Goal: Information Seeking & Learning: Learn about a topic

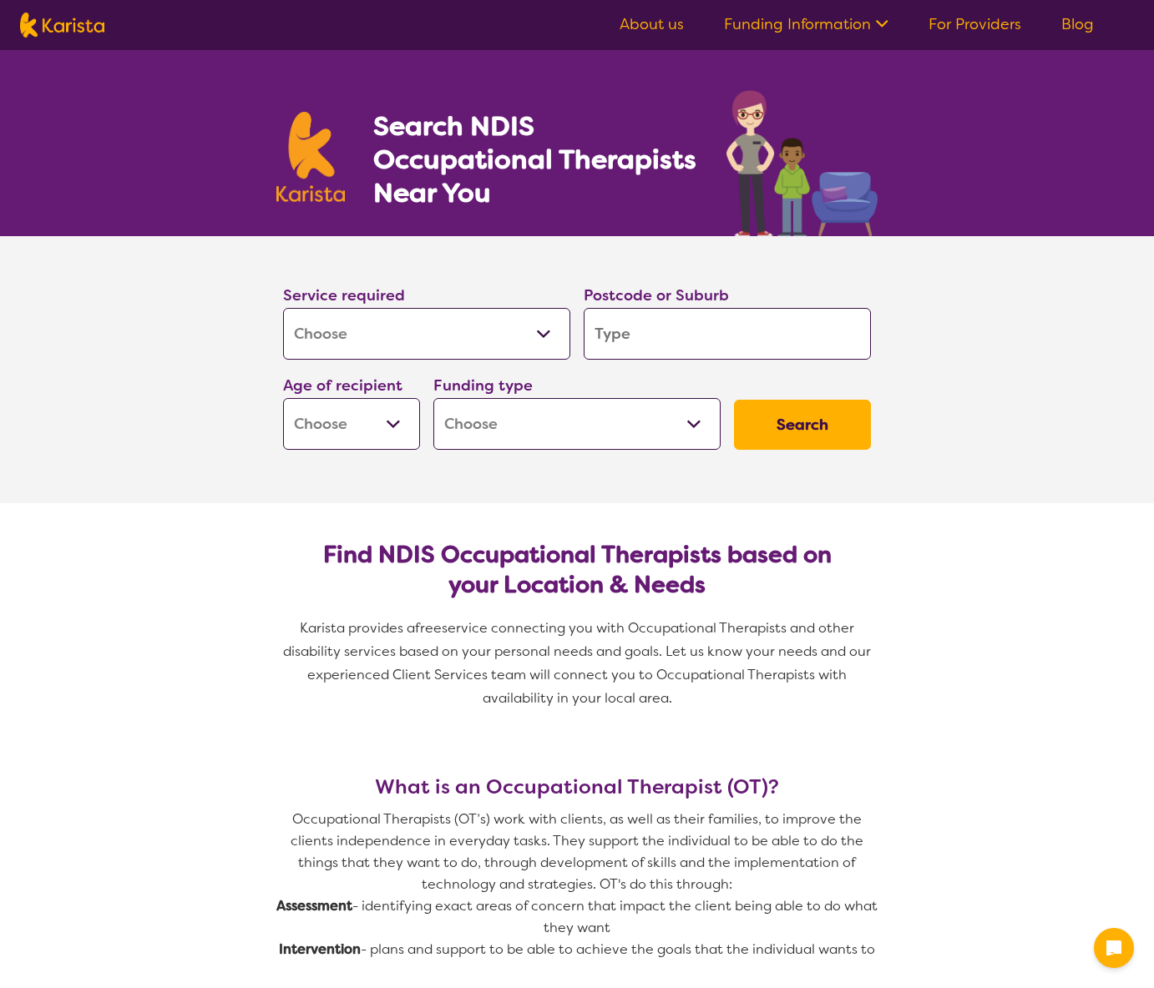
select select "[MEDICAL_DATA]"
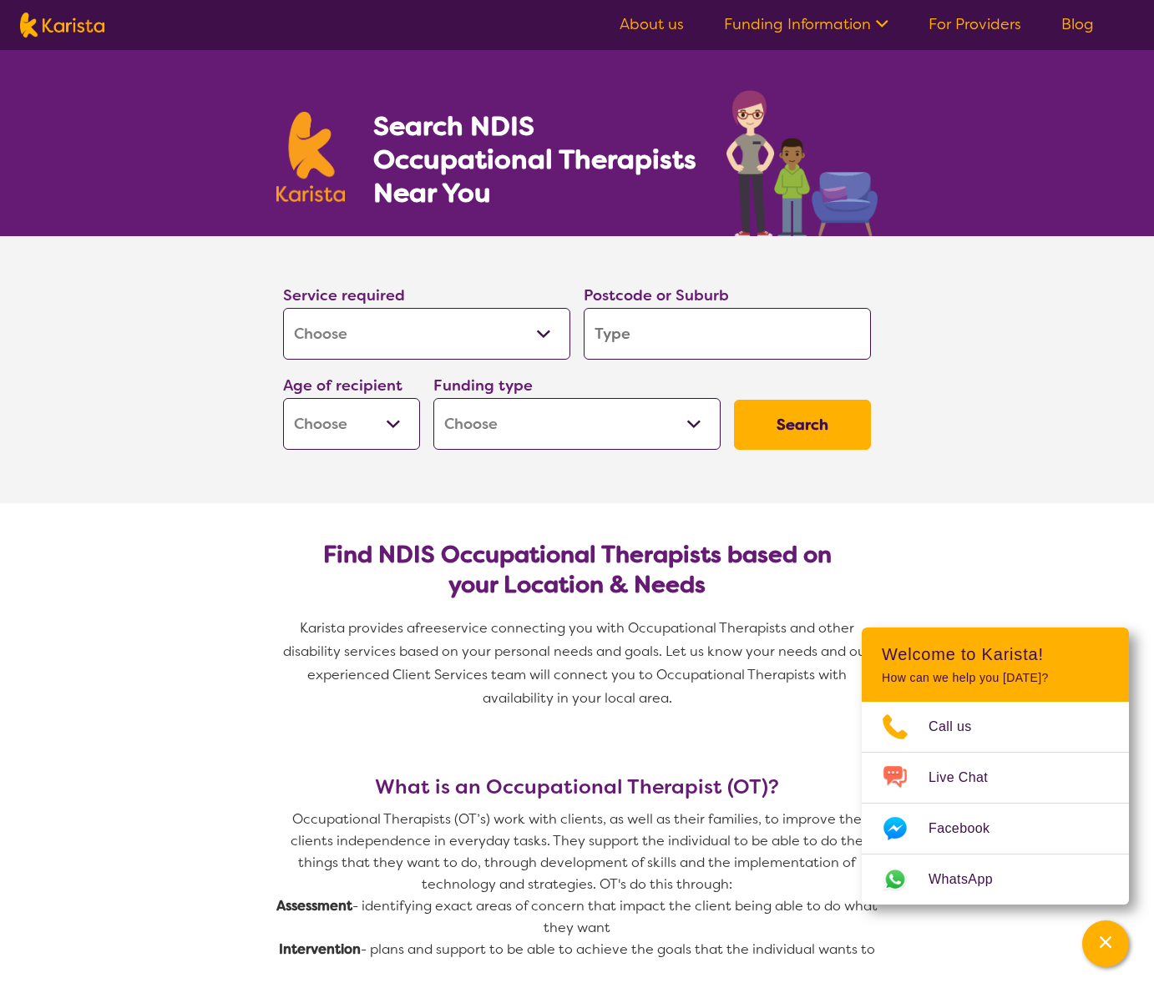
click at [629, 328] on input "search" at bounding box center [727, 334] width 287 height 52
type input "B"
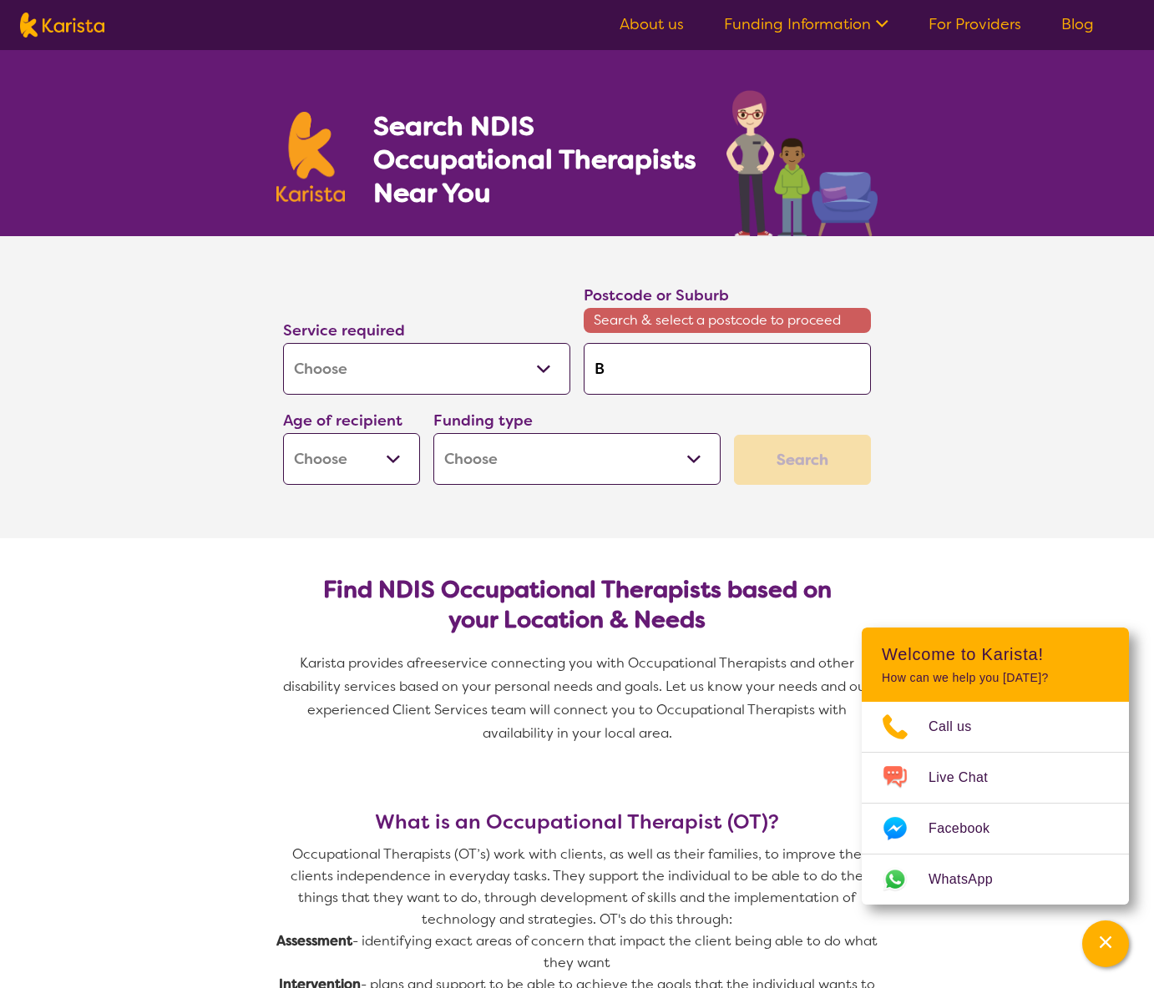
type input "Bi"
type input "Bil"
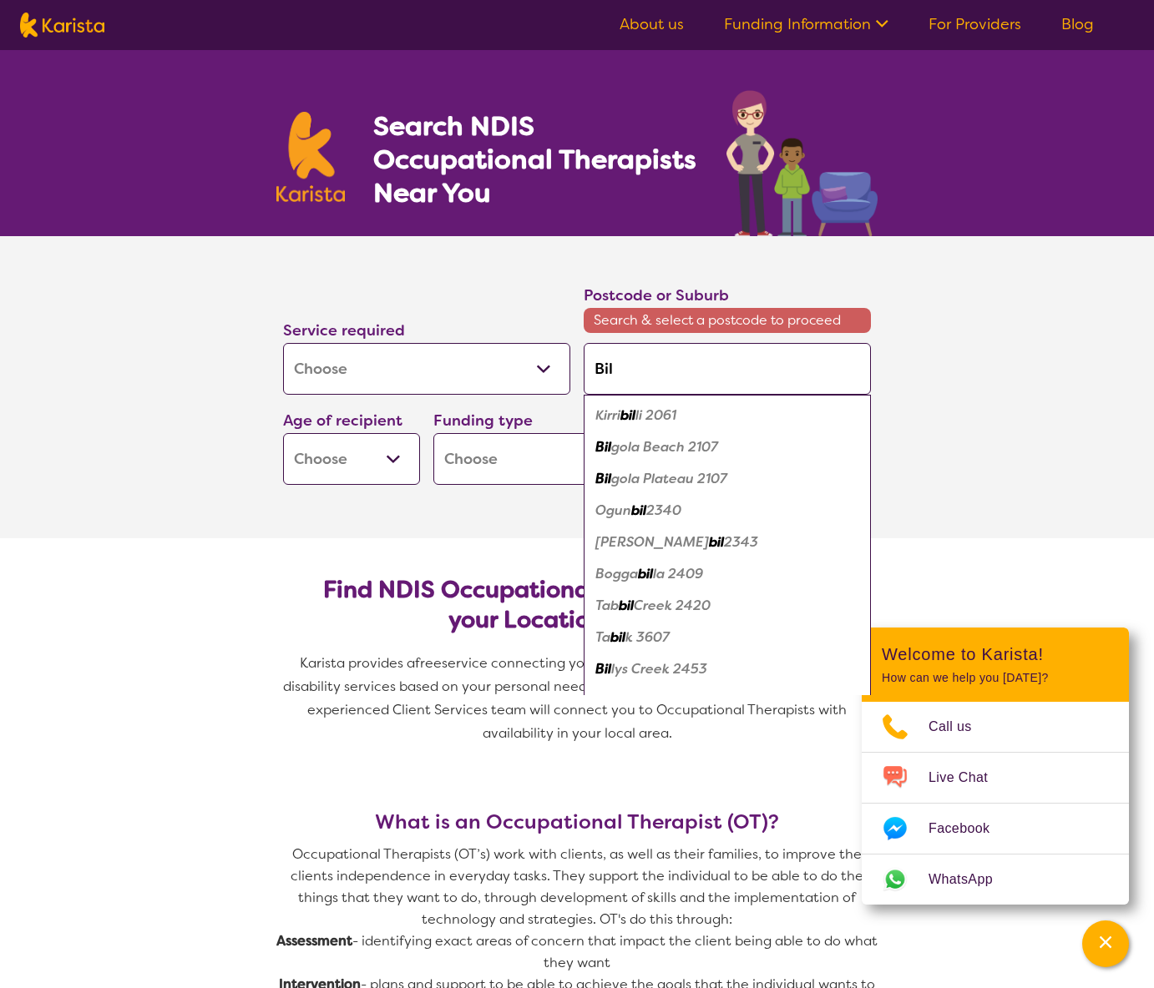
click at [635, 475] on em "gola Plateau 2107" at bounding box center [669, 479] width 116 height 18
type input "2107"
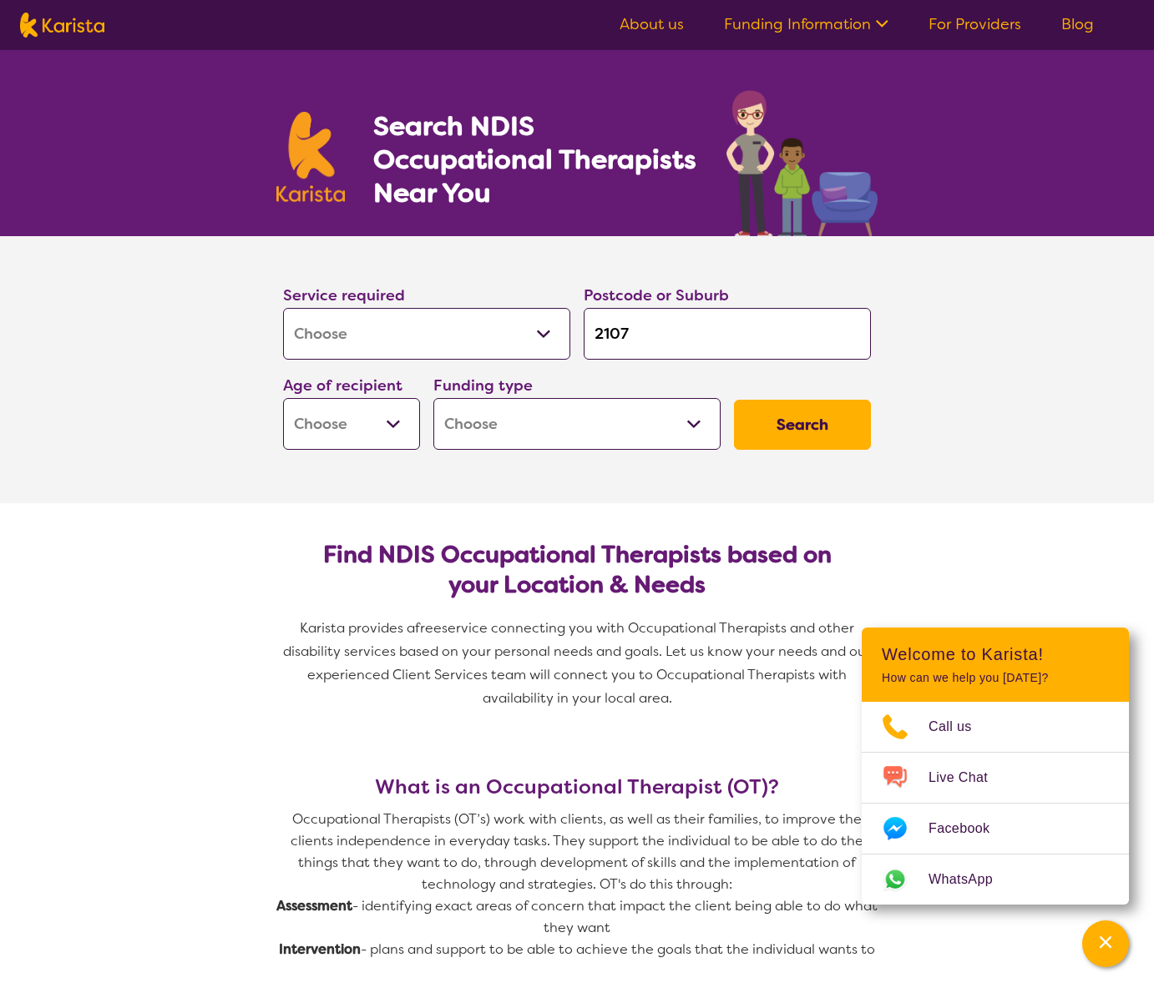
select select "CH"
select select "NDIS"
click at [814, 432] on button "Search" at bounding box center [802, 425] width 137 height 50
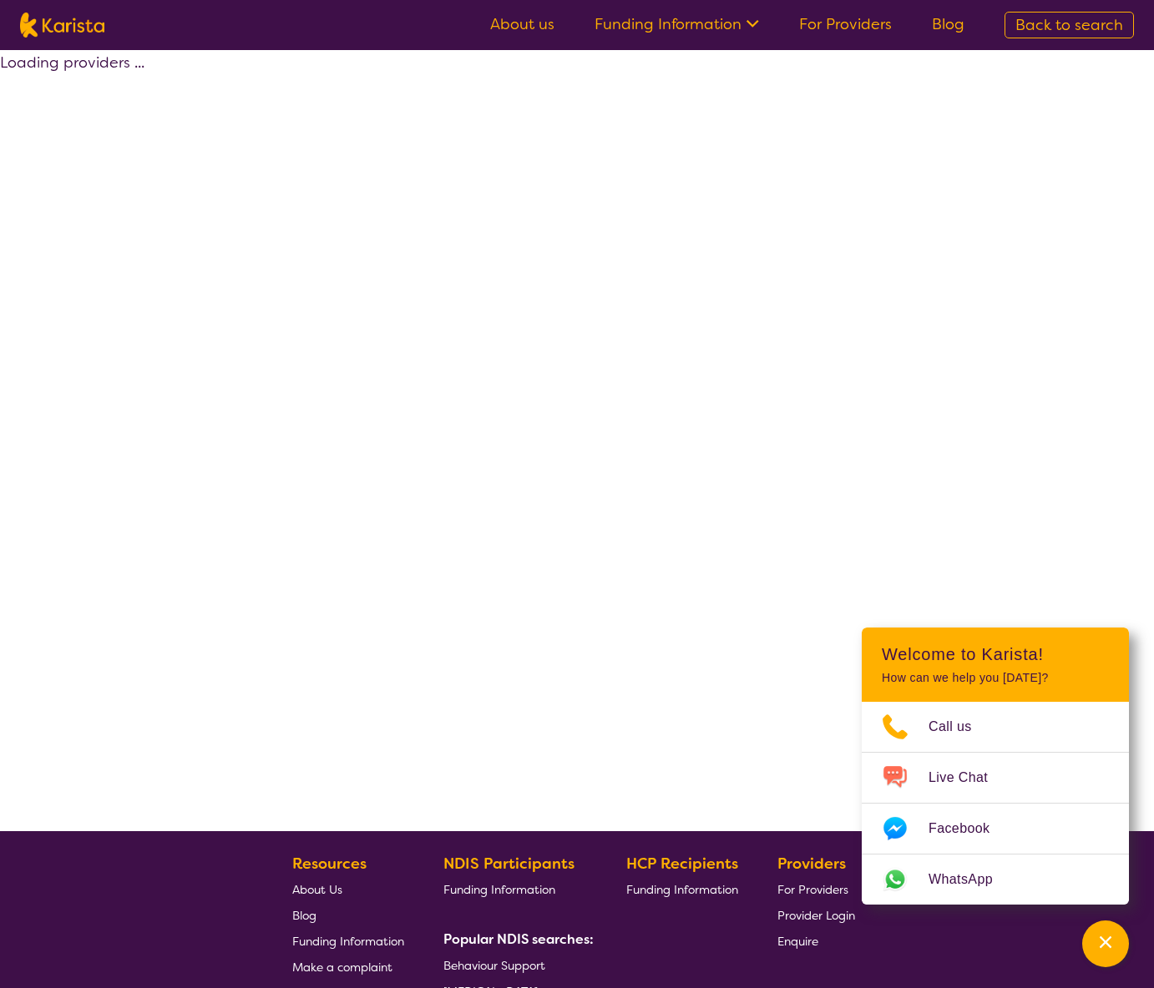
select select "by_score"
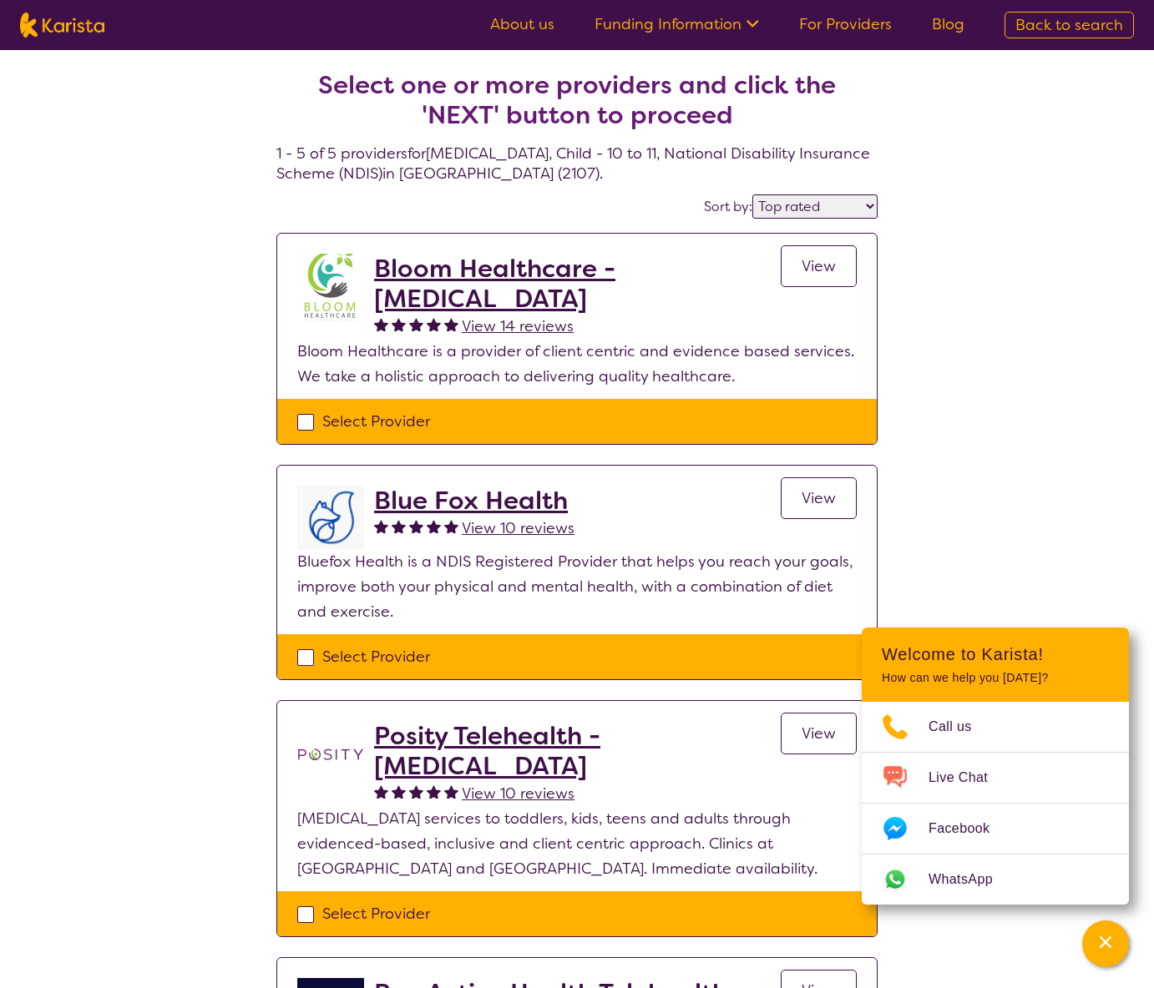
select select "[MEDICAL_DATA]"
select select "CH"
select select "NDIS"
select select "[MEDICAL_DATA]"
select select "CH"
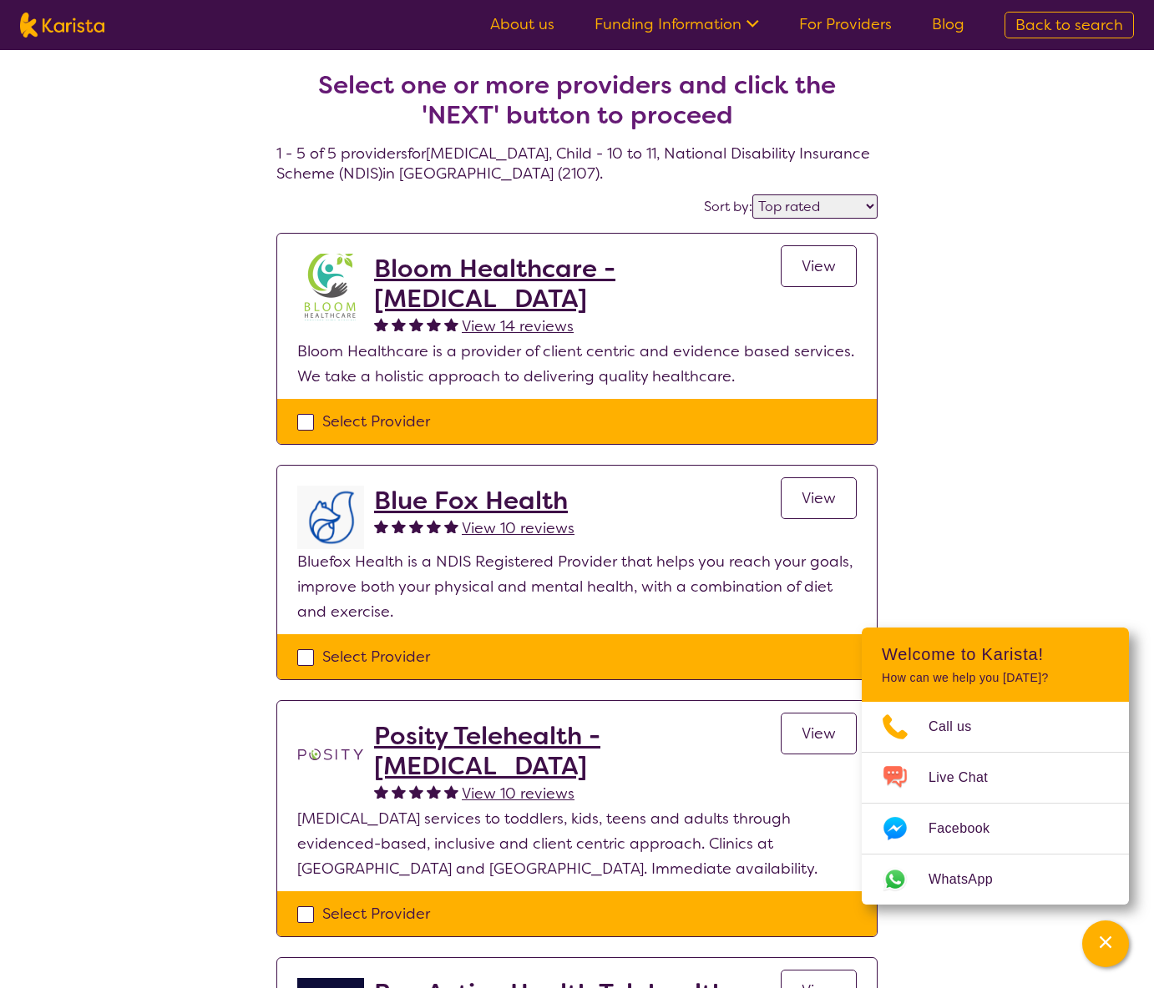
select select "NDIS"
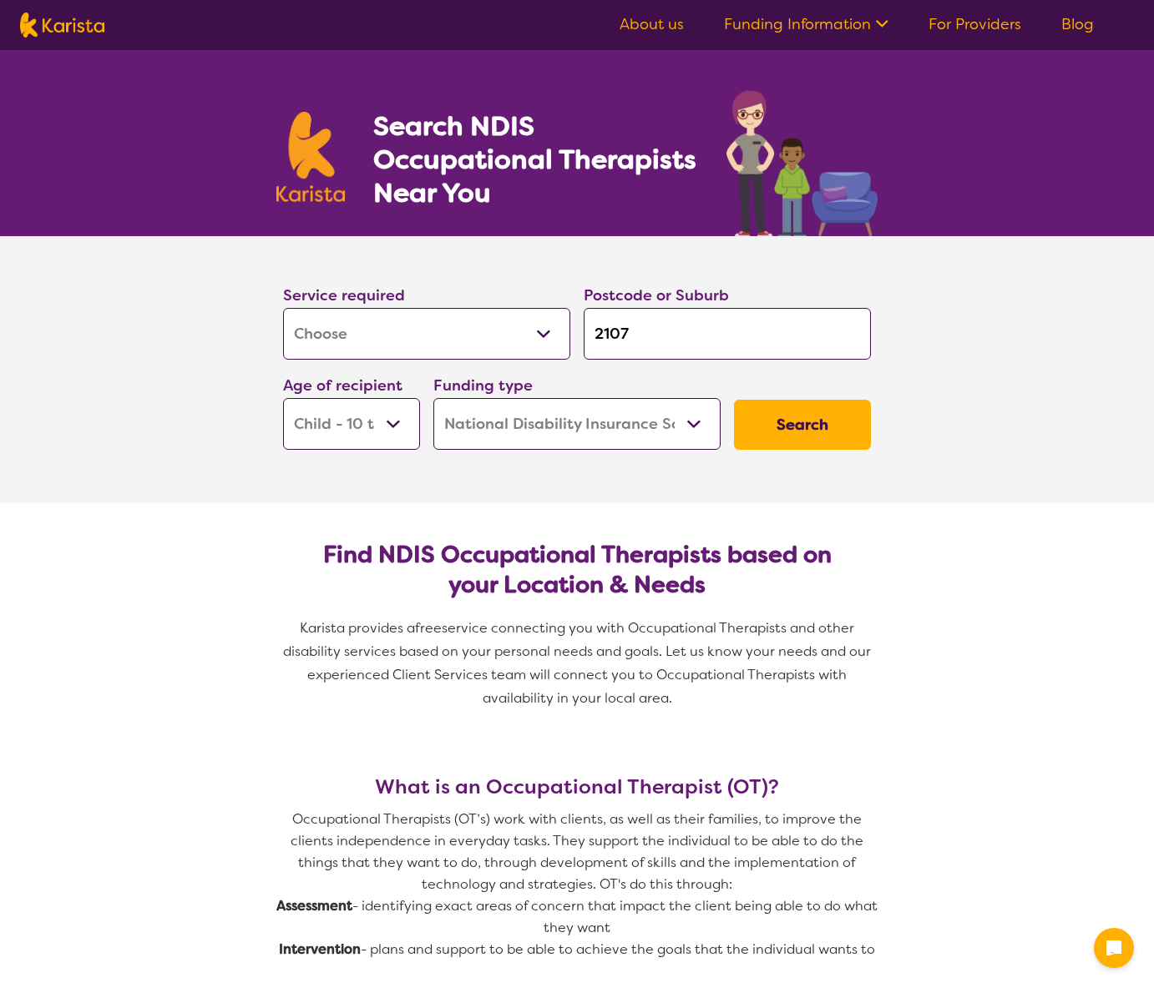
select select "[MEDICAL_DATA]"
select select "CH"
select select "NDIS"
select select "[MEDICAL_DATA]"
select select "CH"
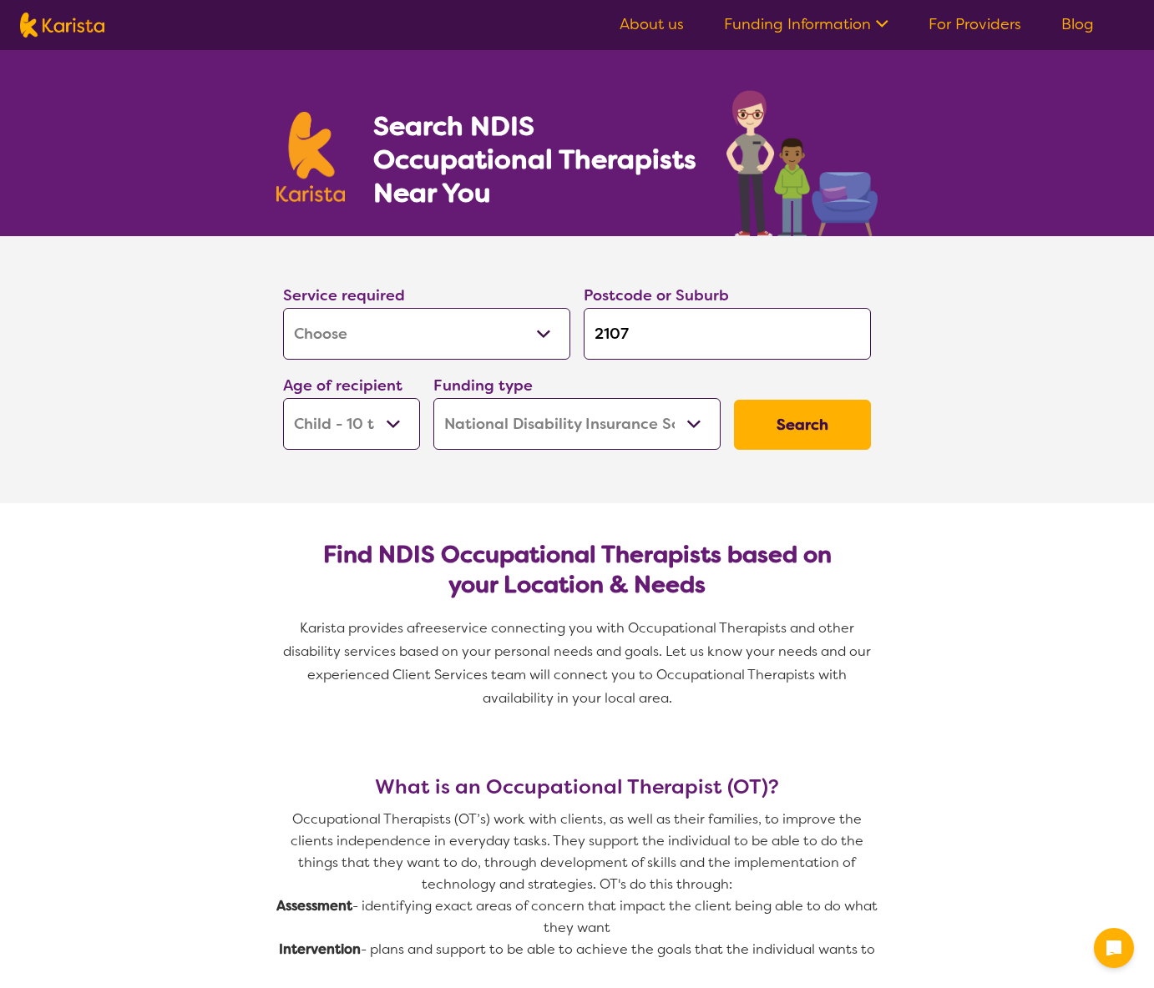
select select "NDIS"
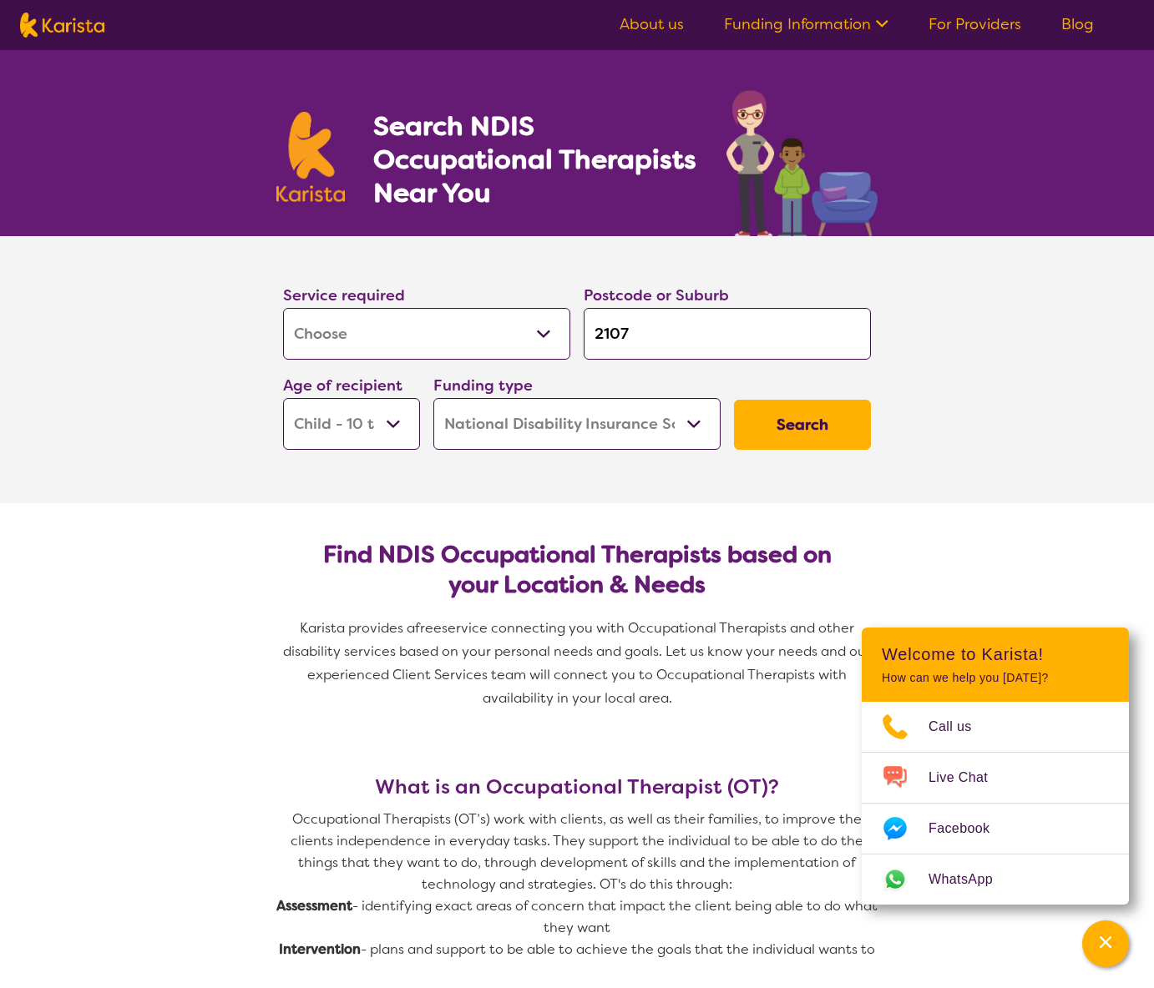
select select "i-don-t-know"
click at [829, 428] on button "Search" at bounding box center [802, 425] width 137 height 50
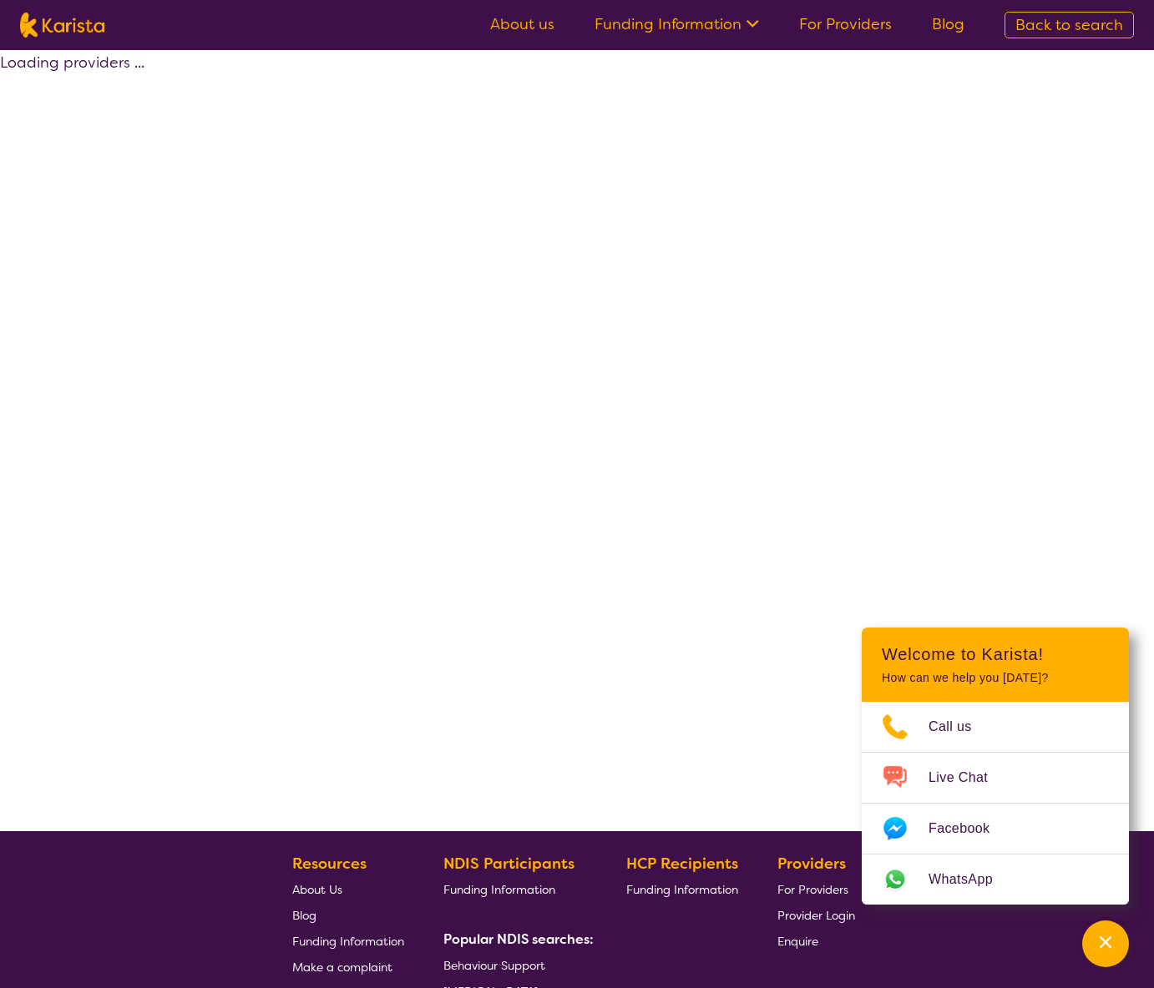
select select "[MEDICAL_DATA]"
select select "CH"
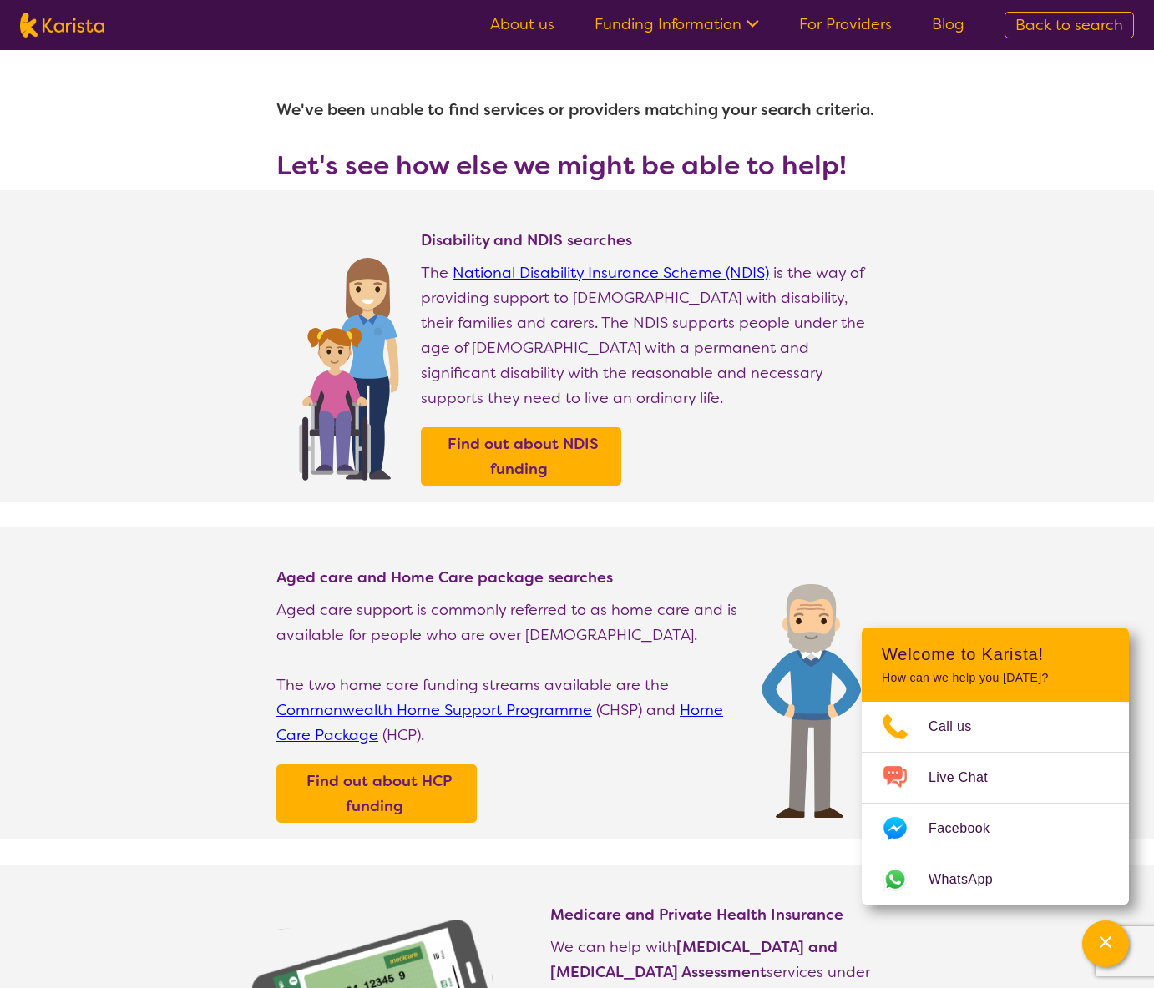
select select "[MEDICAL_DATA]"
select select "CH"
select select "i-don-t-know"
select select "[MEDICAL_DATA]"
select select "CH"
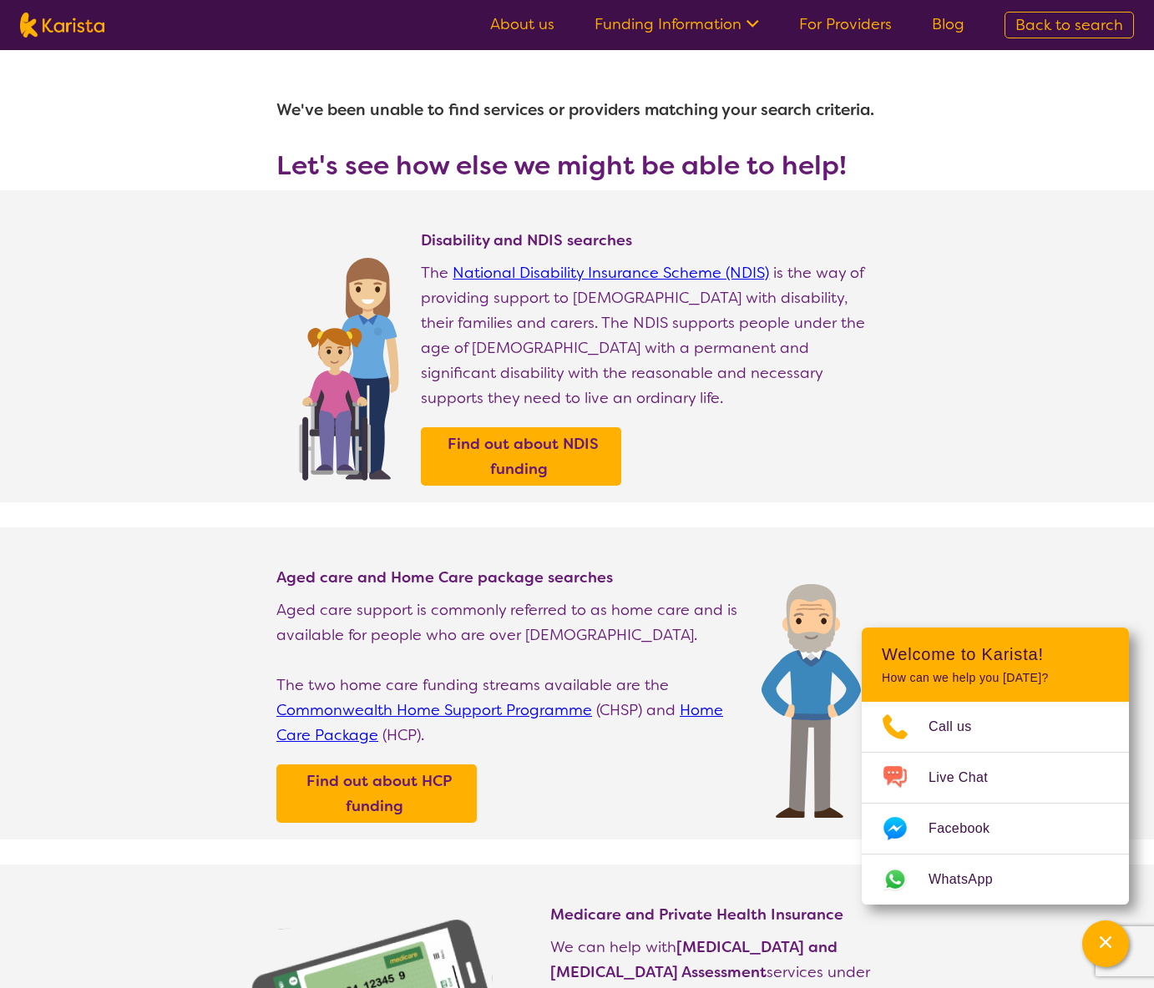
select select "i-don-t-know"
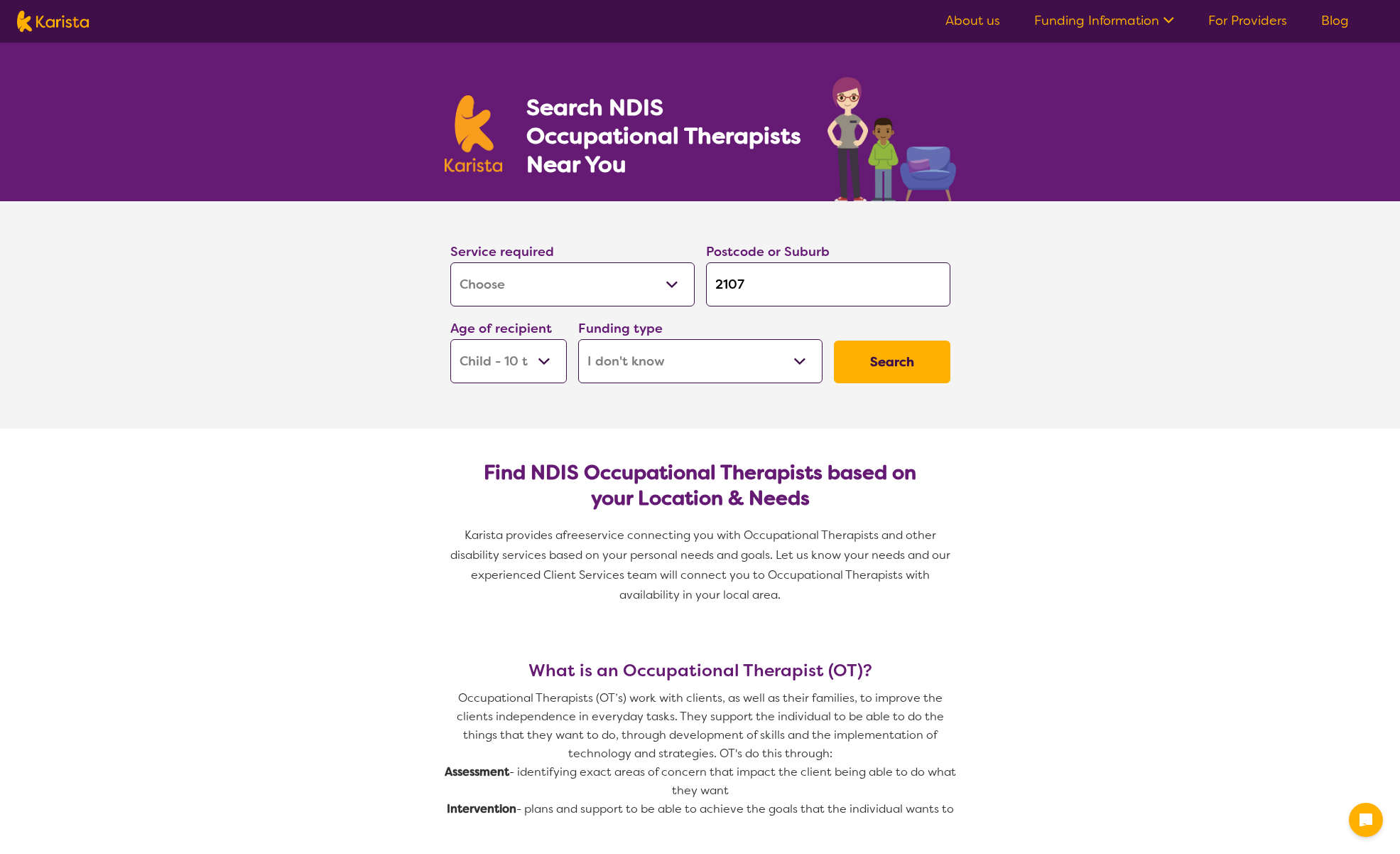
select select "[MEDICAL_DATA]"
select select "CH"
select select "i-don-t-know"
select select "[MEDICAL_DATA]"
select select "CH"
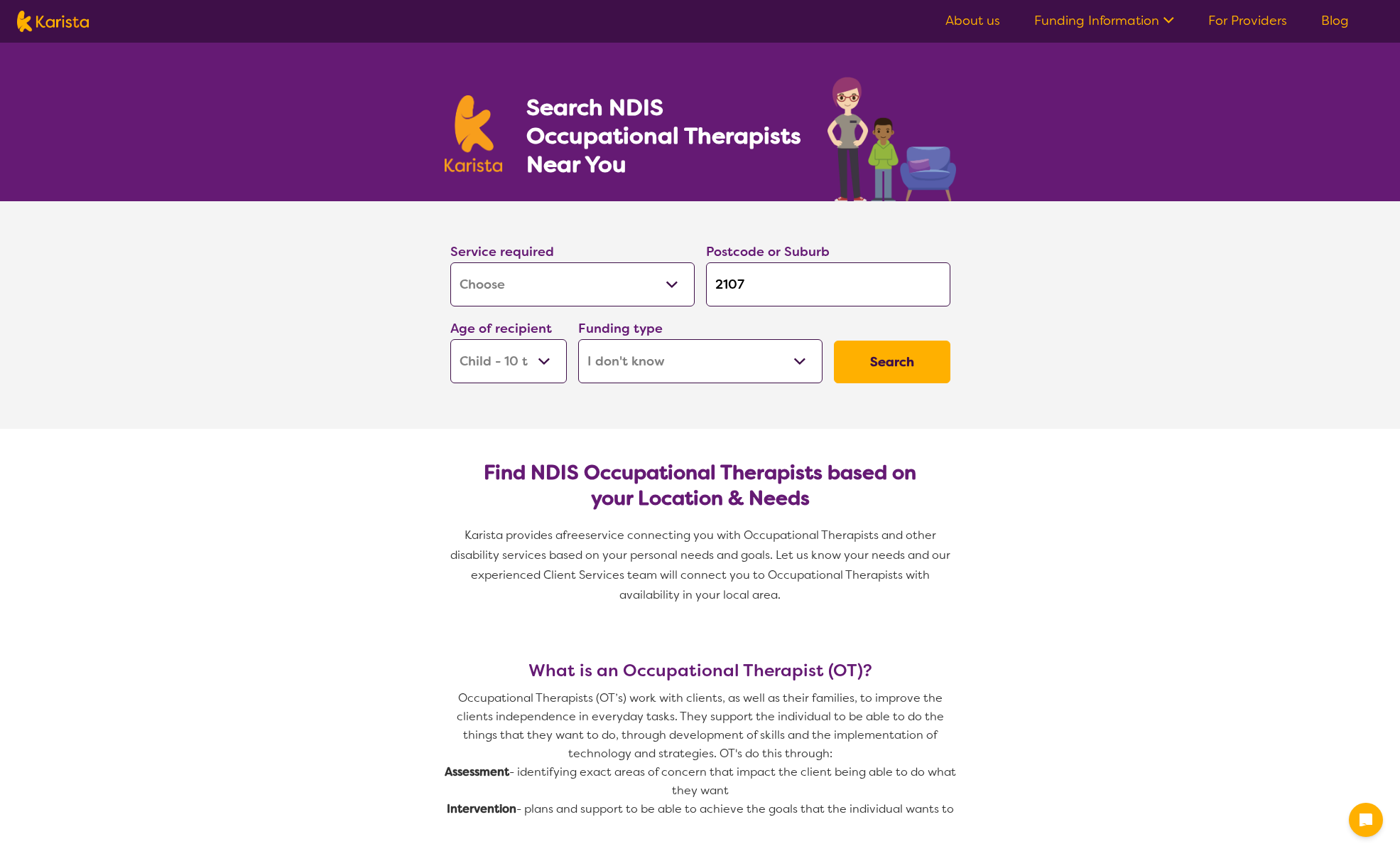
select select "i-don-t-know"
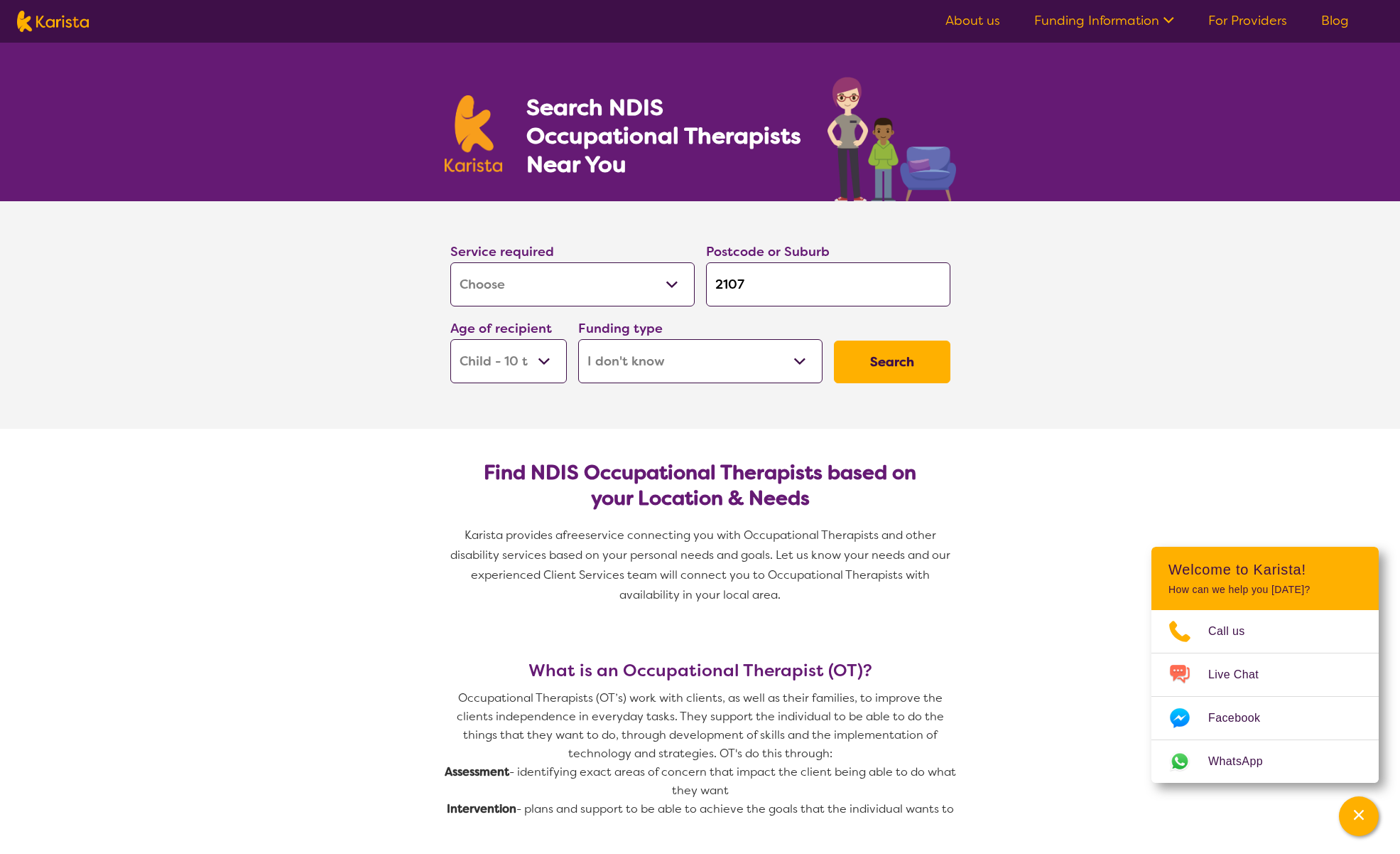
select select "NDIS"
click at [897, 365] on button "Search" at bounding box center [892, 362] width 117 height 43
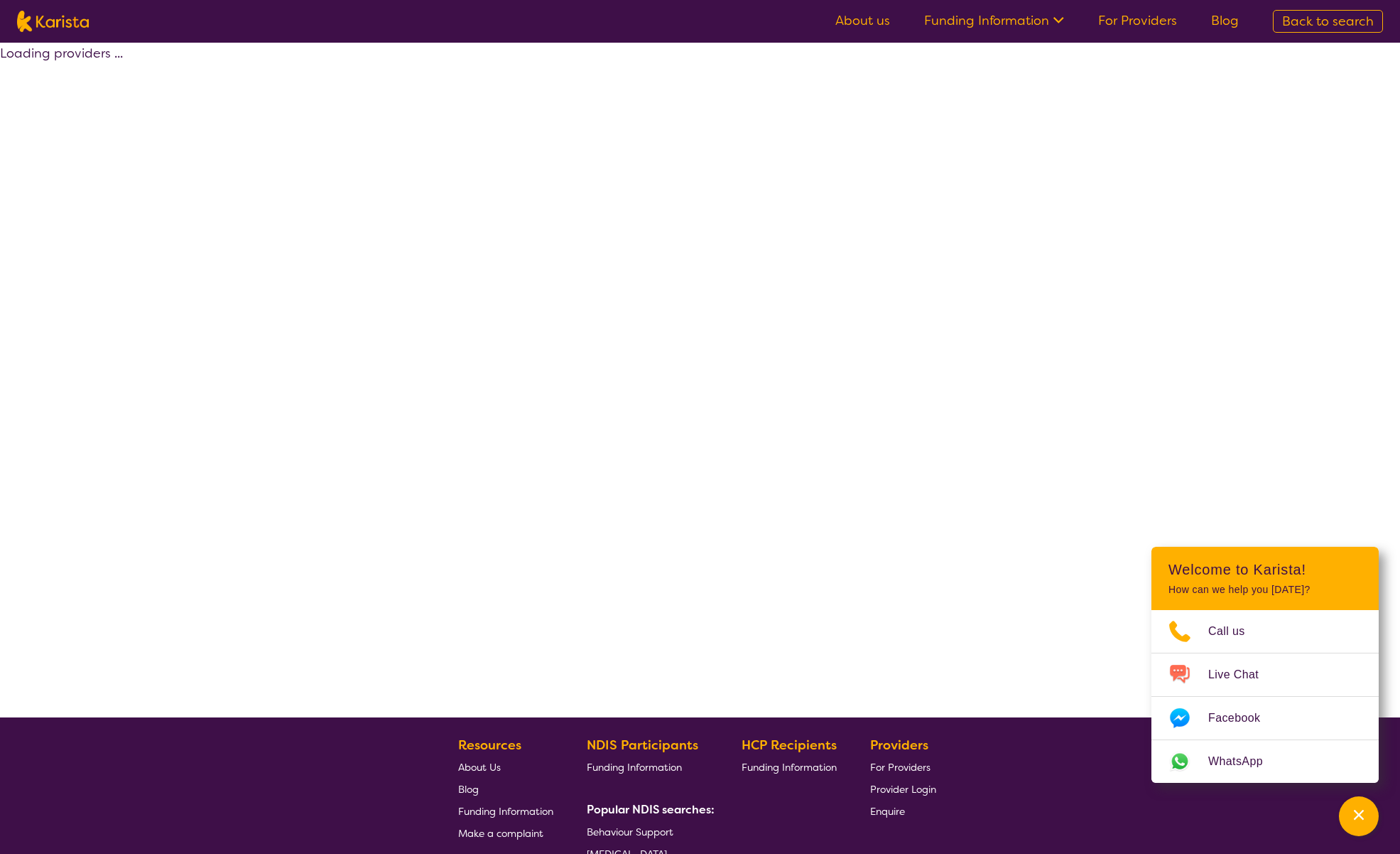
select select "by_score"
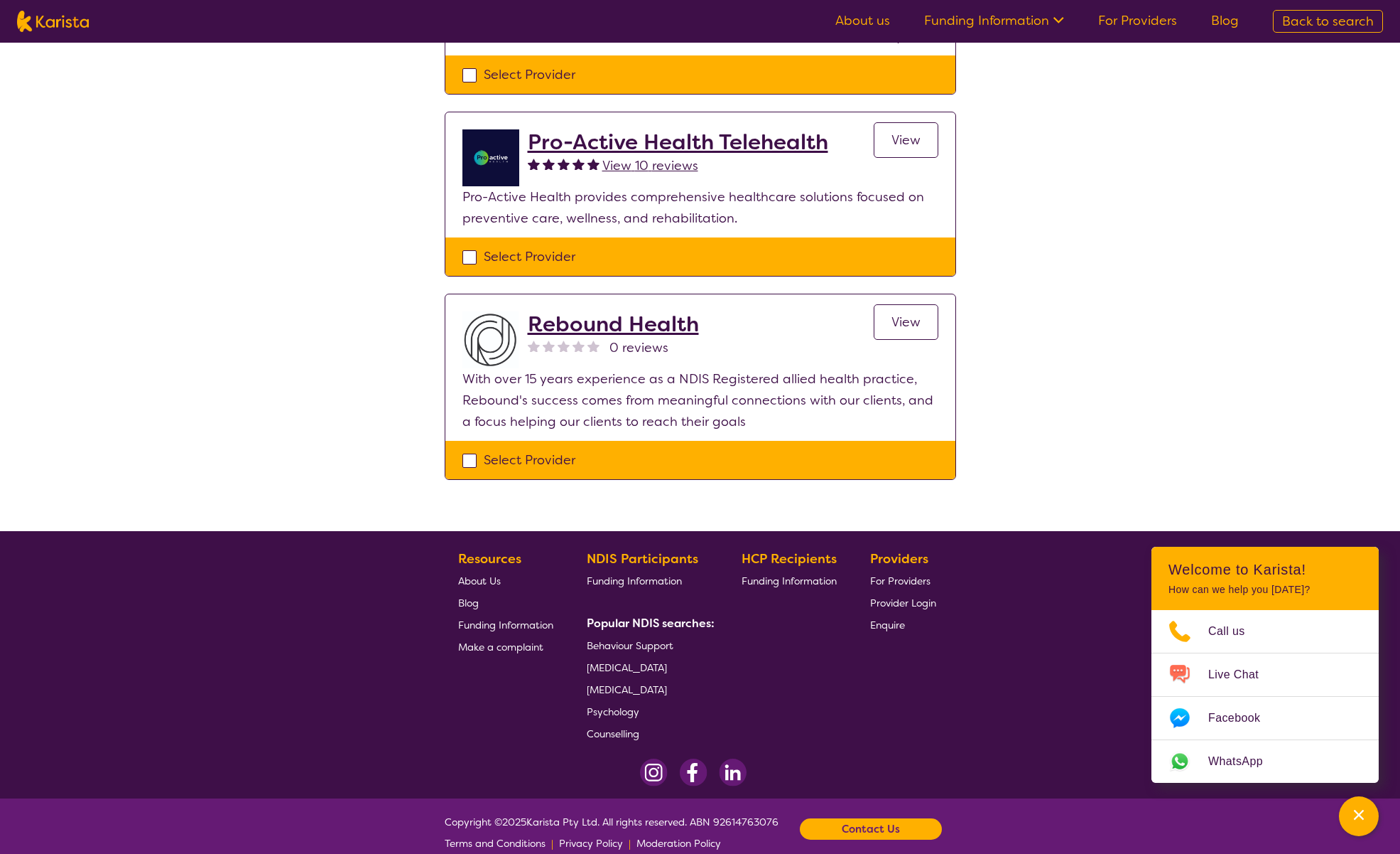
scroll to position [696, 0]
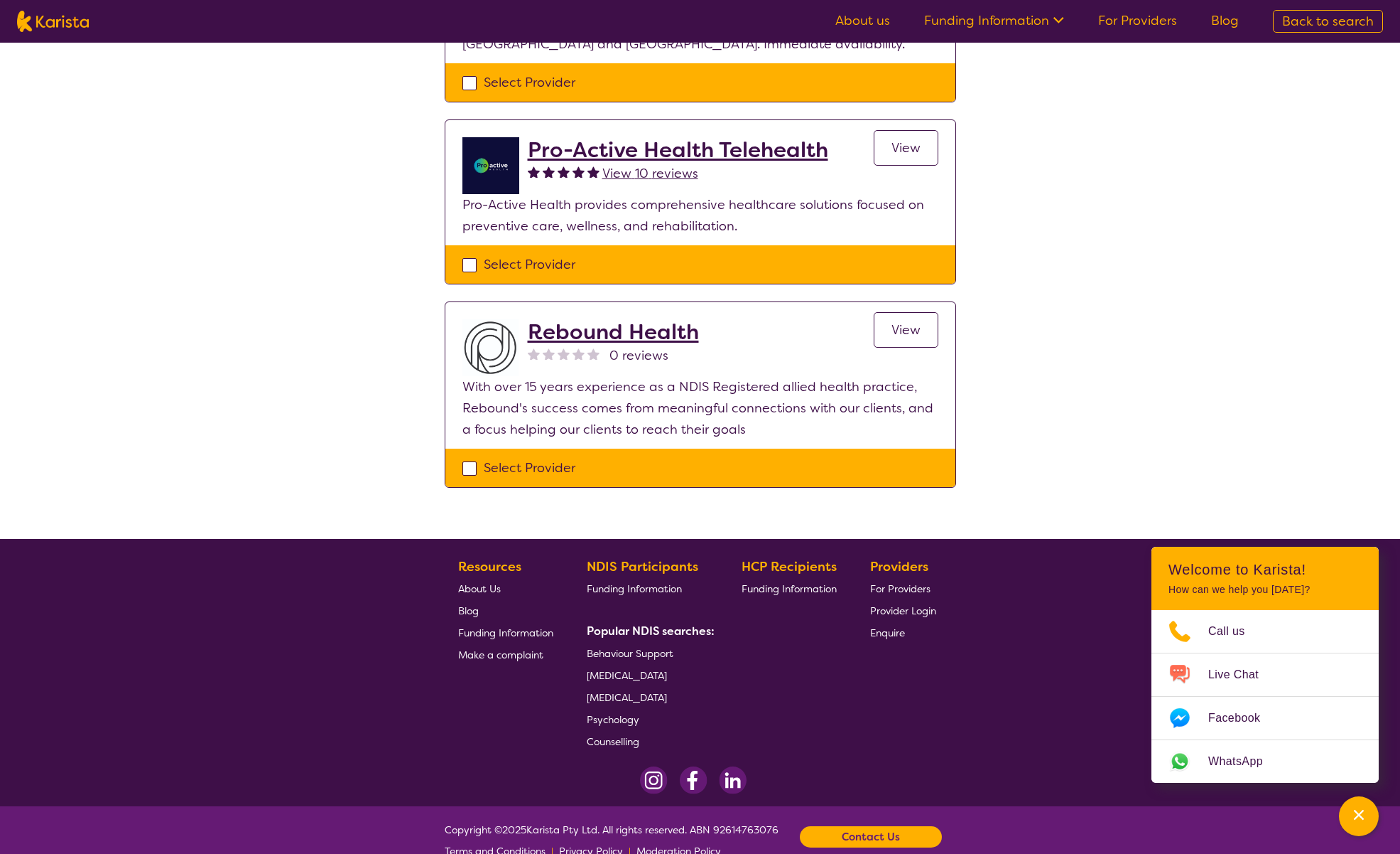
drag, startPoint x: 609, startPoint y: 675, endPoint x: 603, endPoint y: 673, distance: 6.3
click at [609, 675] on span "[MEDICAL_DATA]" at bounding box center [627, 675] width 80 height 13
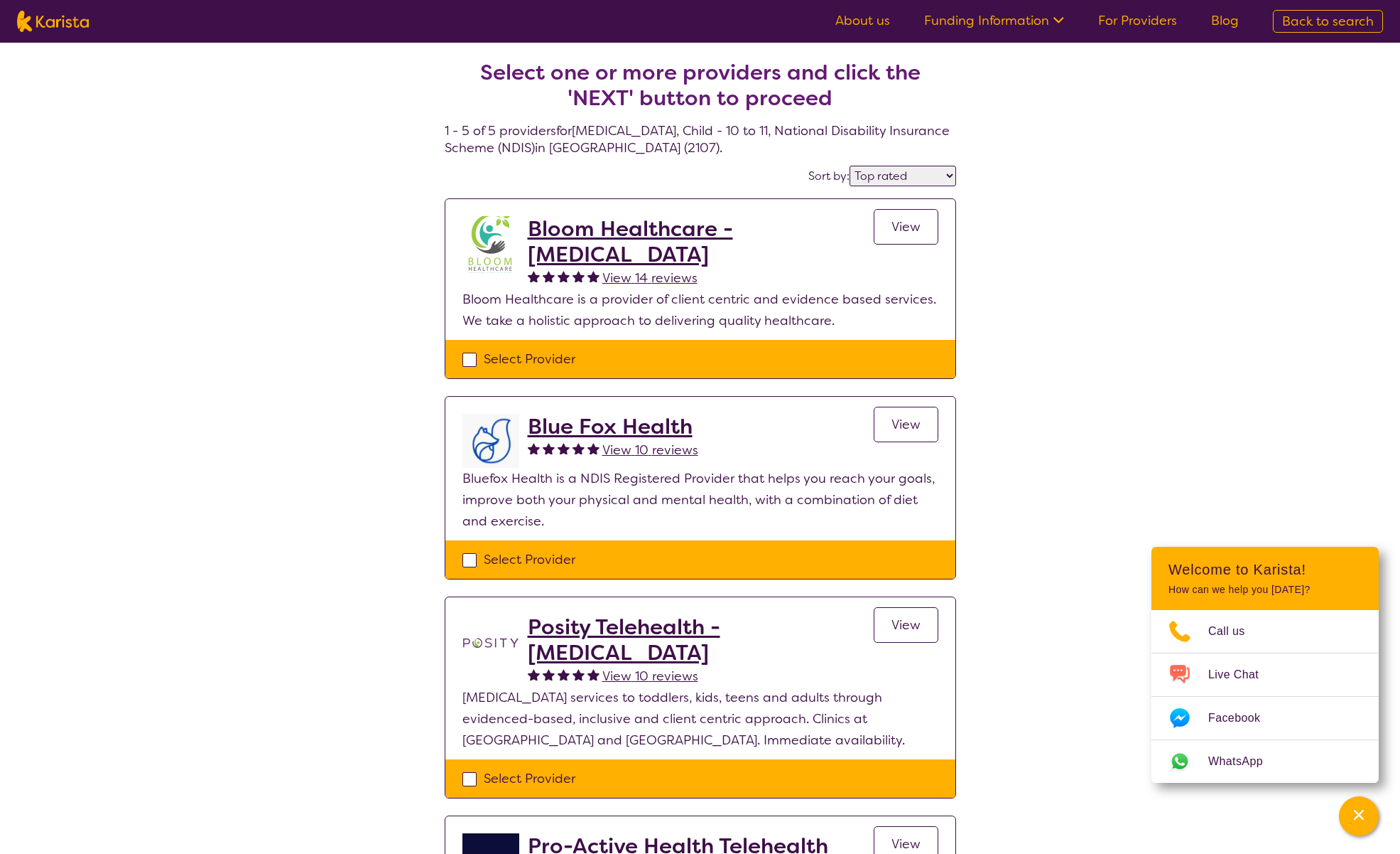
select select "[MEDICAL_DATA]"
select select "CH"
select select "NDIS"
select select "[MEDICAL_DATA]"
select select "CH"
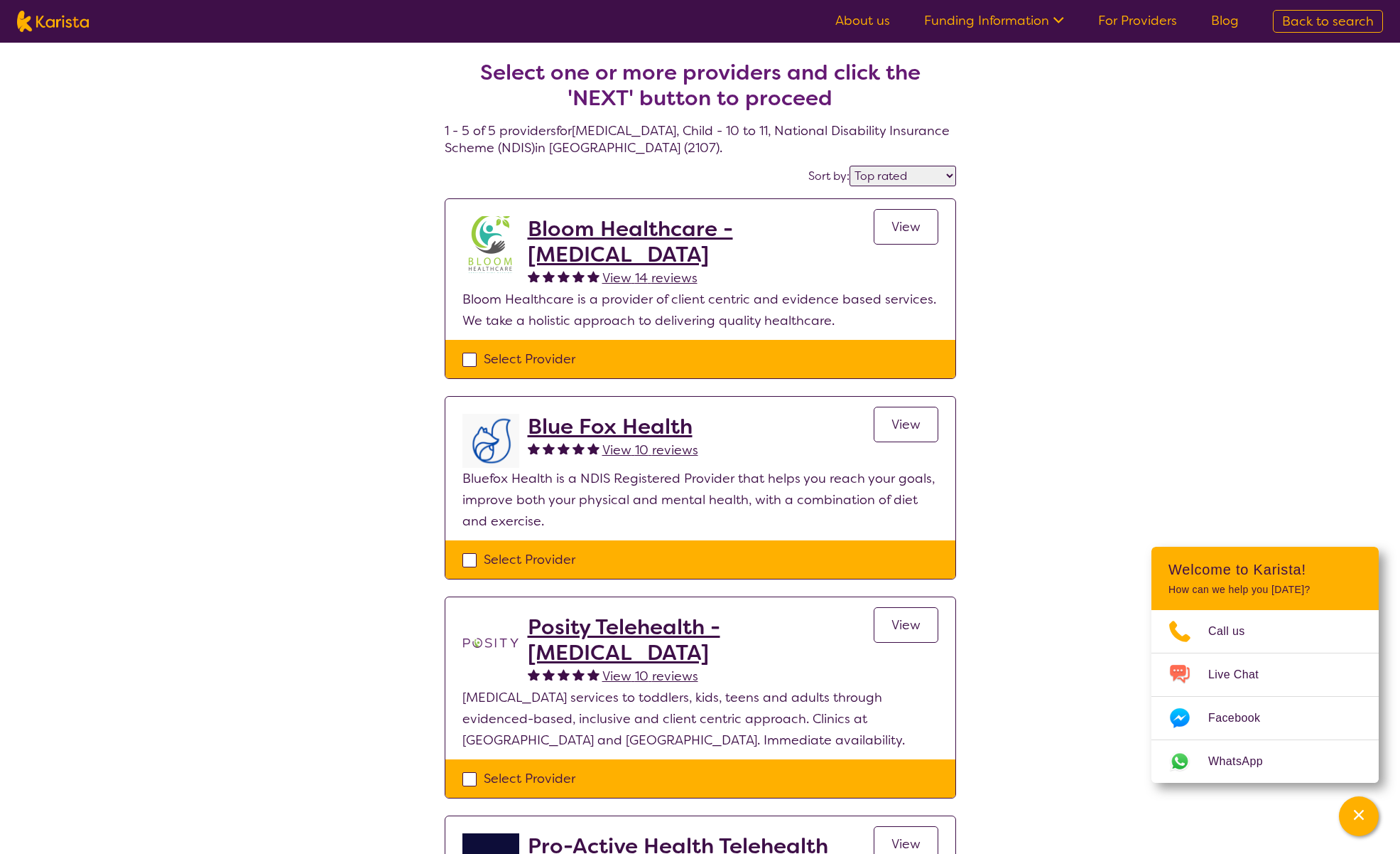
select select "NDIS"
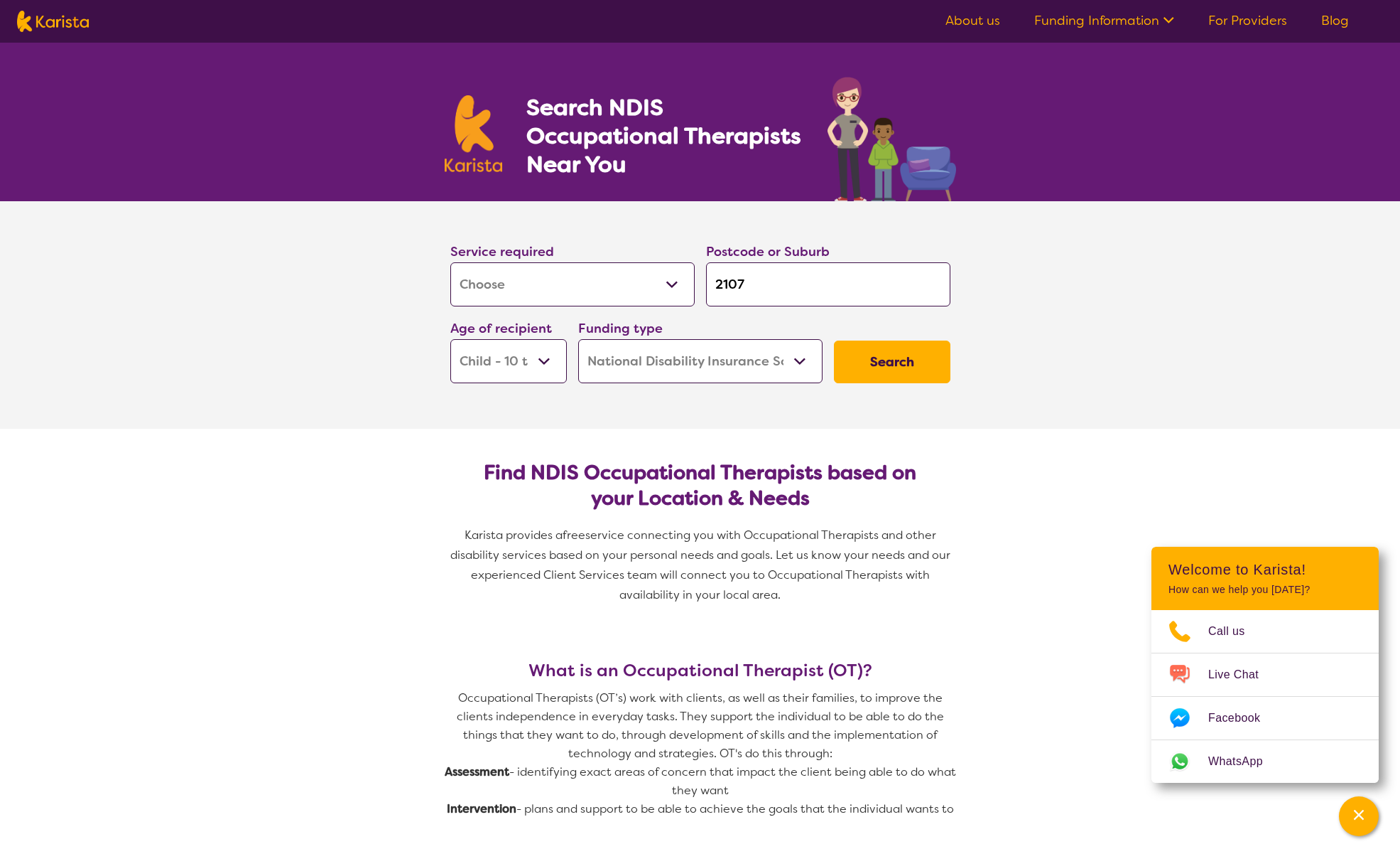
select select "[MEDICAL_DATA]"
select select "CH"
select select "NDIS"
select select "[MEDICAL_DATA]"
select select "CH"
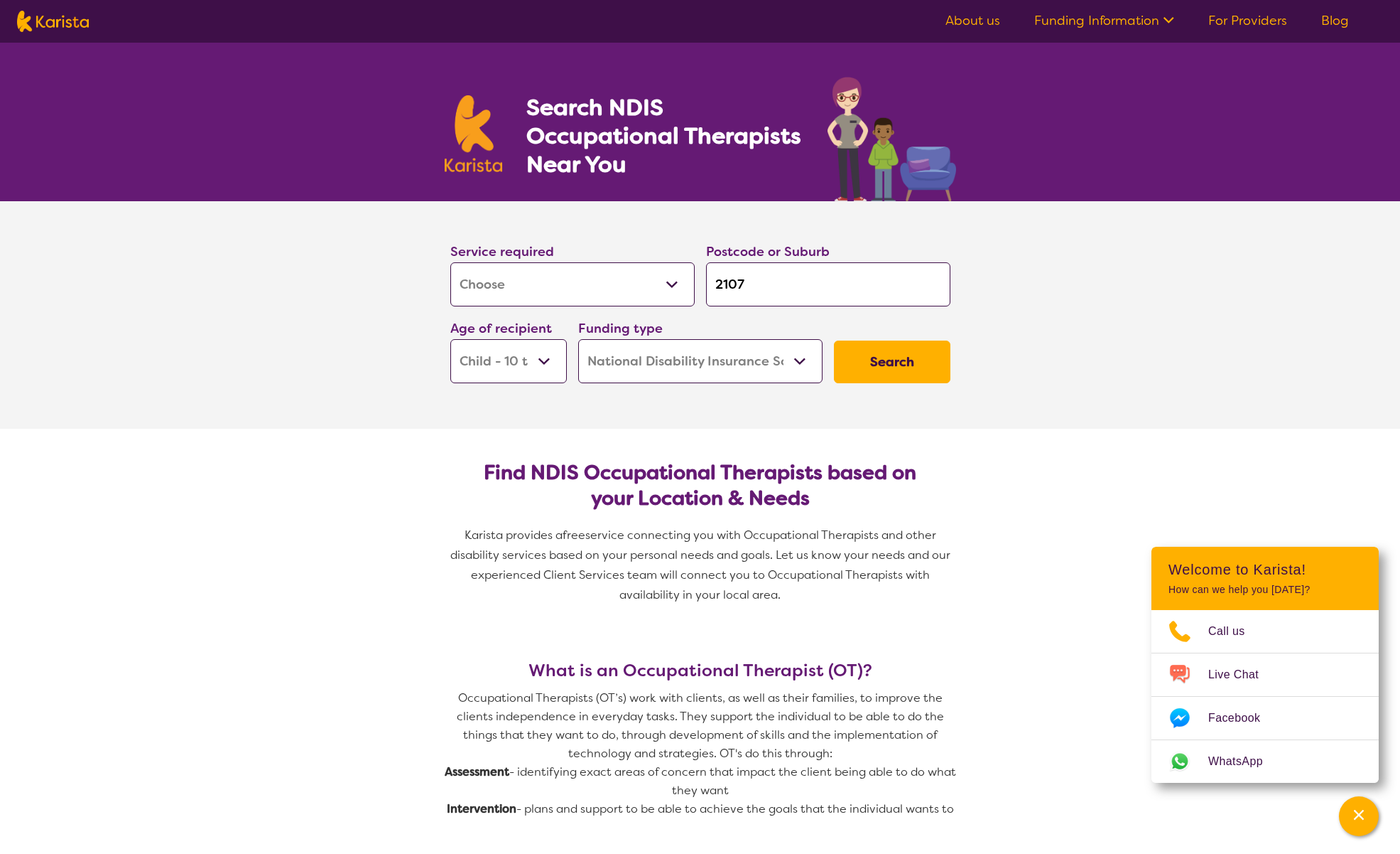
select select "NDIS"
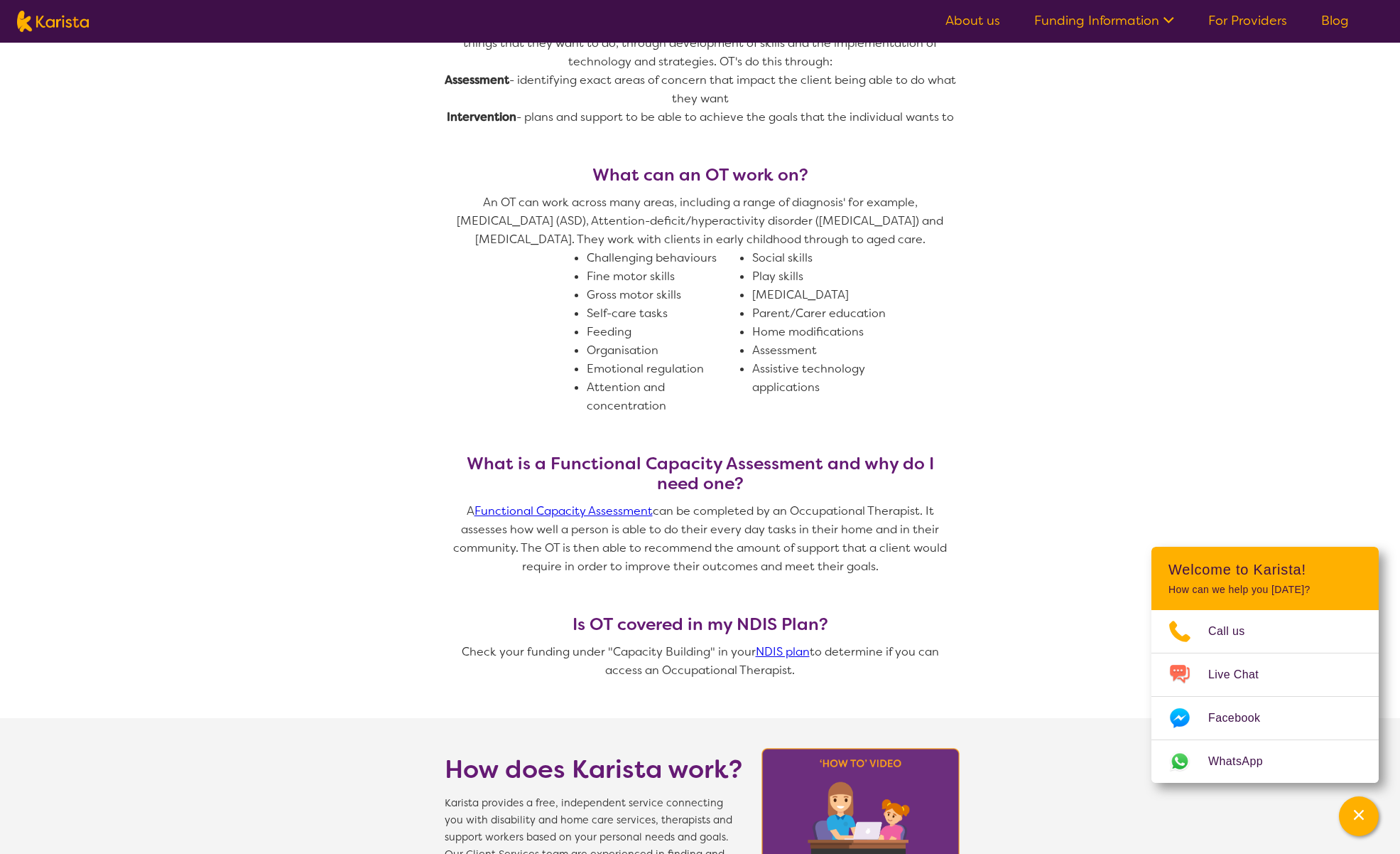
scroll to position [691, 0]
